Goal: Navigation & Orientation: Find specific page/section

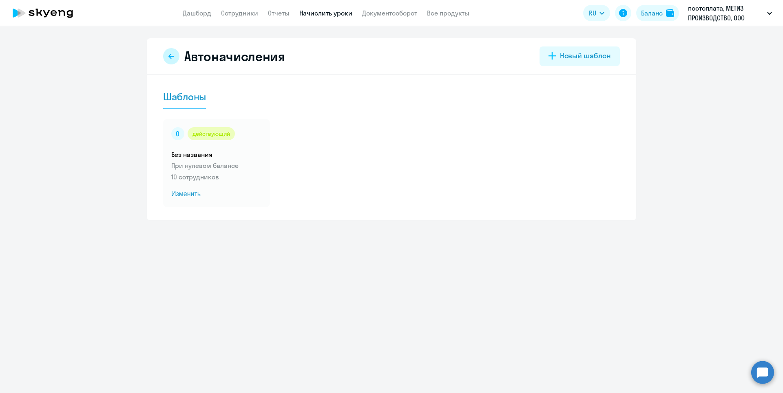
click at [173, 55] on icon at bounding box center [171, 56] width 7 height 7
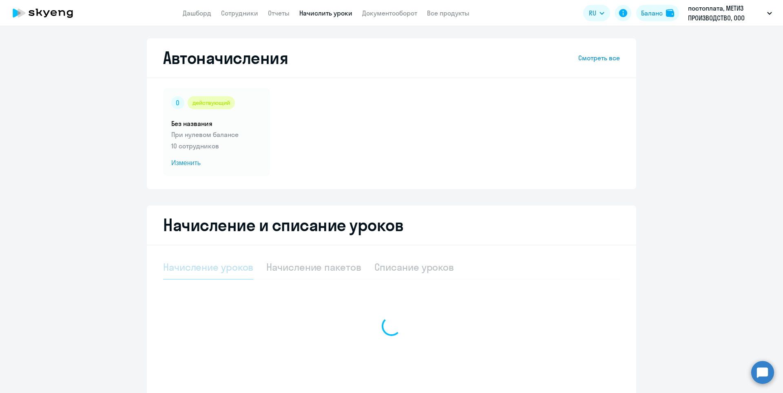
select select "10"
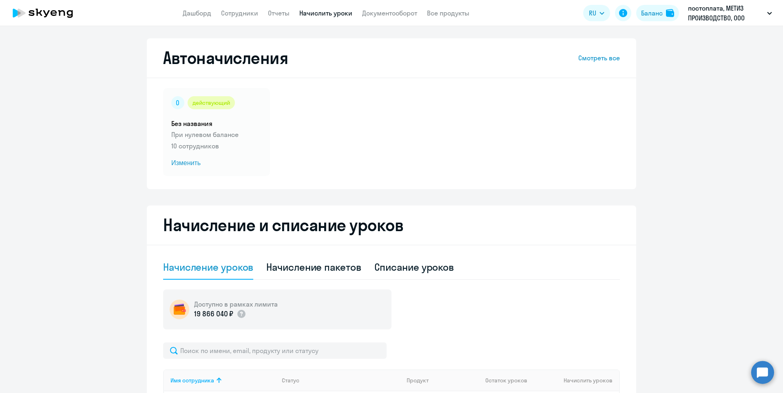
click at [200, 20] on app-header "Дашборд Сотрудники Отчеты Начислить уроки Документооборот Все продукты Дашборд …" at bounding box center [391, 13] width 783 height 26
click at [206, 11] on link "Дашборд" at bounding box center [197, 13] width 29 height 8
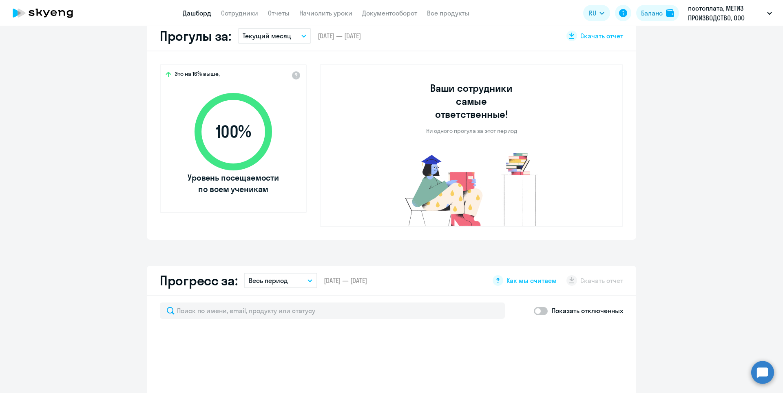
scroll to position [285, 0]
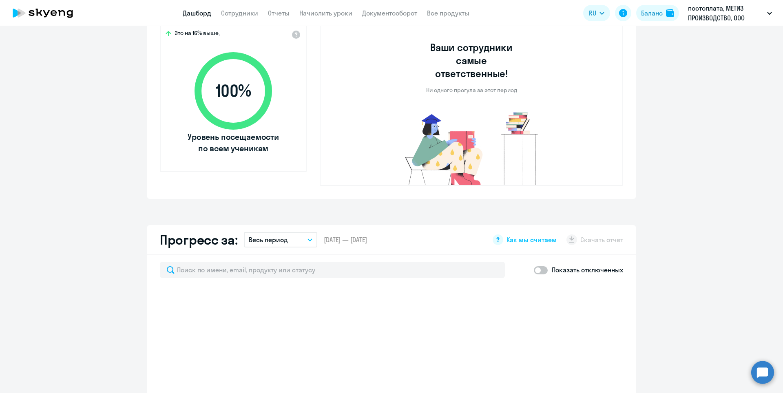
select select "30"
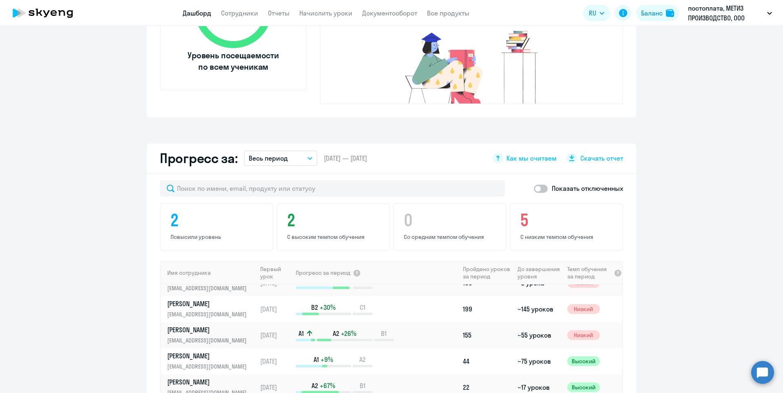
scroll to position [0, 0]
